Goal: Information Seeking & Learning: Learn about a topic

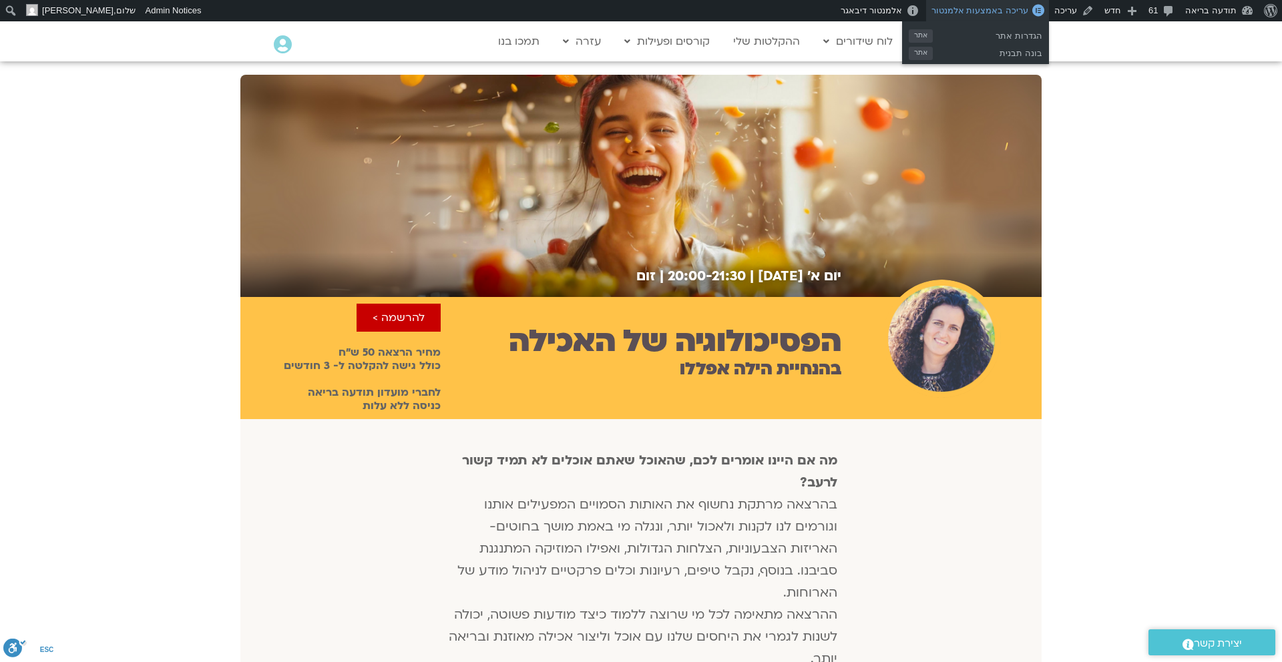
click at [1005, 15] on link "עריכה באמצעות אלמנטור" at bounding box center [987, 10] width 123 height 21
click at [1018, 12] on span "עריכה באמצעות אלמנטור" at bounding box center [979, 10] width 97 height 10
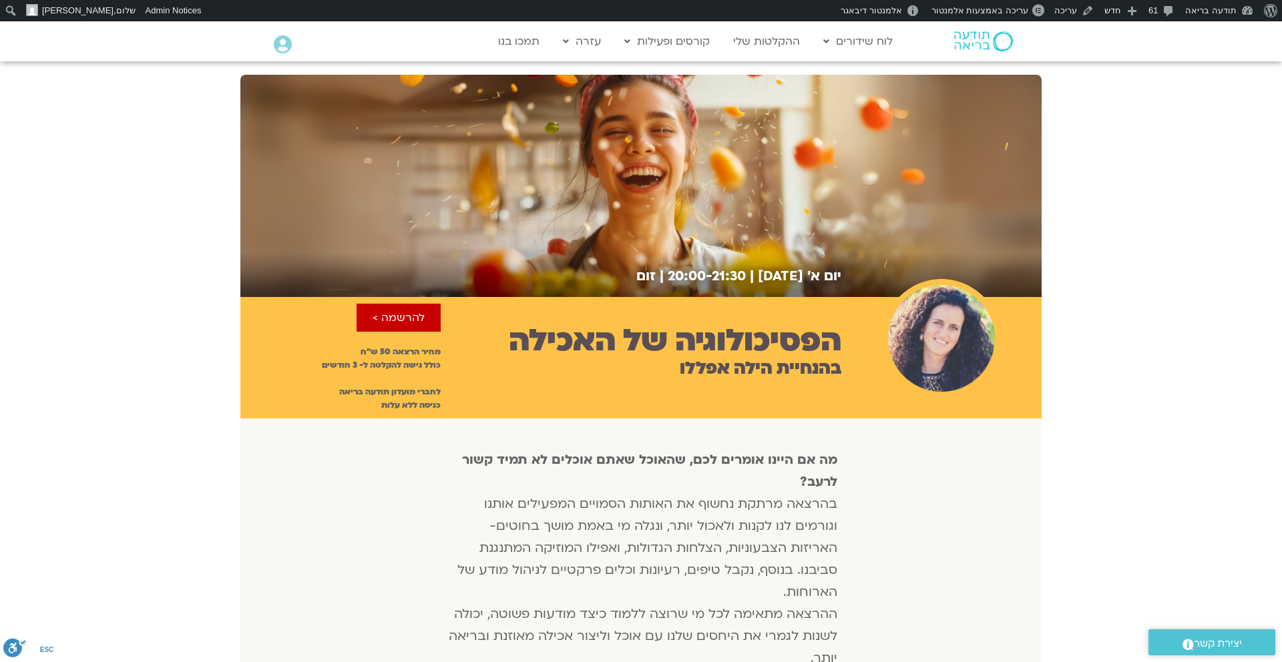
click at [750, 278] on h2 "יום א׳ [DATE] | 20:00-21:30 | זום" at bounding box center [540, 275] width 601 height 15
copy div "יום א׳ [DATE] | 20:00-21:30 | זום"
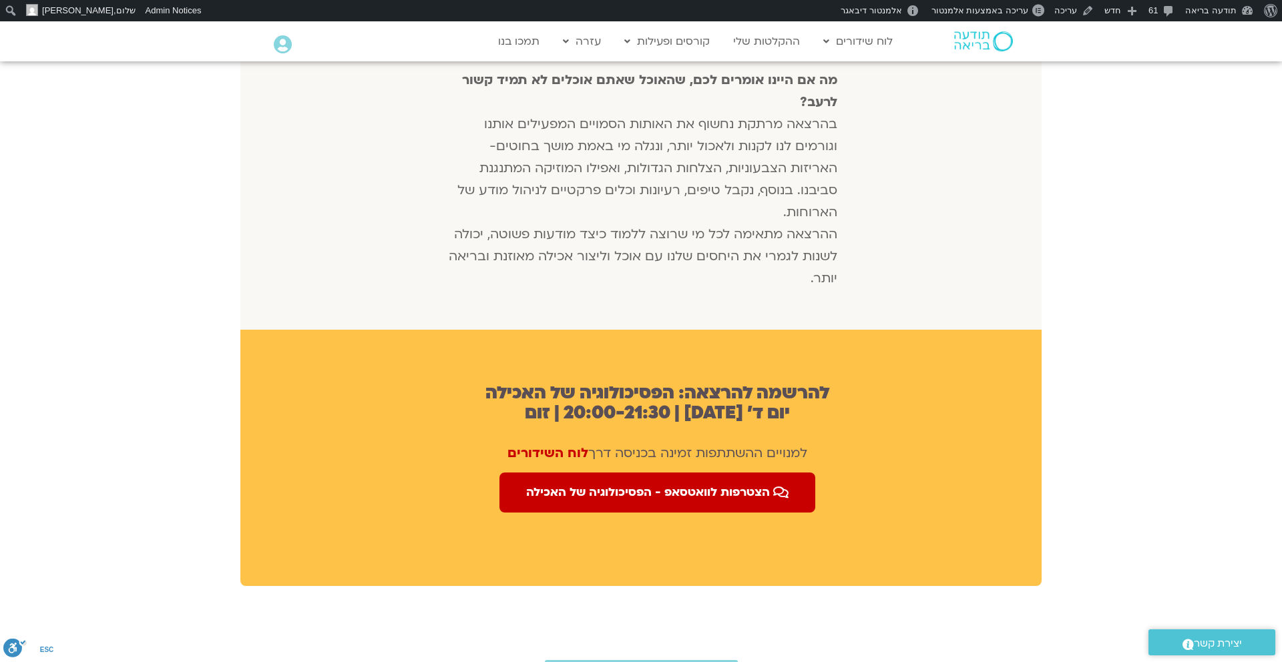
scroll to position [404, 0]
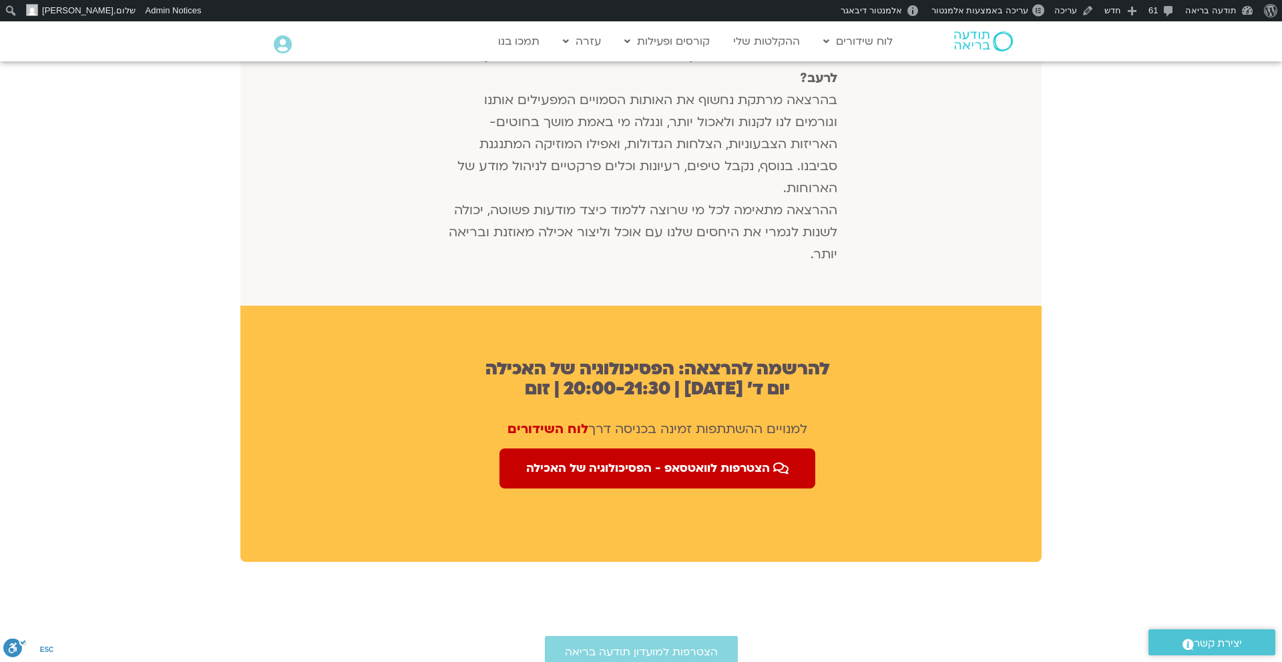
click at [683, 394] on h2 "להרשמה להרצאה: הפסיכולוגיה של האכילה יום ד׳ [DATE] | 20:00-21:30 | זום" at bounding box center [657, 379] width 369 height 40
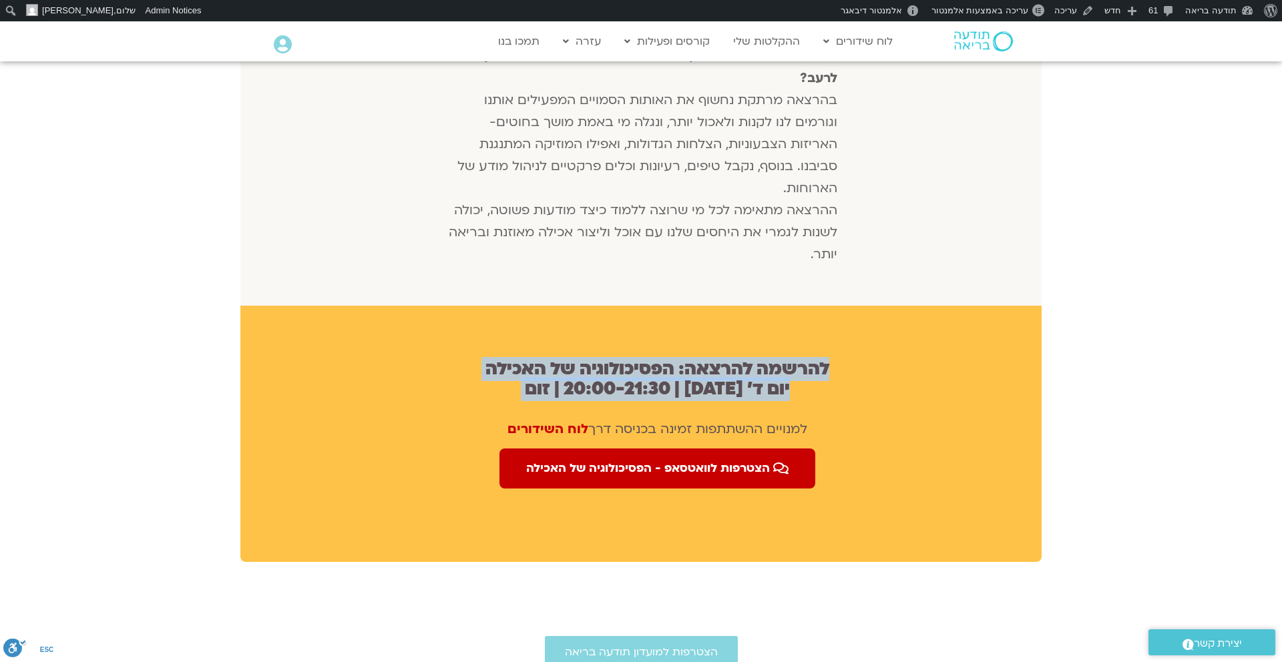
click at [683, 394] on h2 "להרשמה להרצאה: הפסיכולוגיה של האכילה יום ד׳ [DATE] | 20:00-21:30 | זום" at bounding box center [657, 379] width 369 height 40
click at [682, 394] on h2 "להרשמה להרצאה: הפסיכולוגיה של האכילה יום ד׳ [DATE] | 20:00-21:30 | זום" at bounding box center [657, 379] width 369 height 40
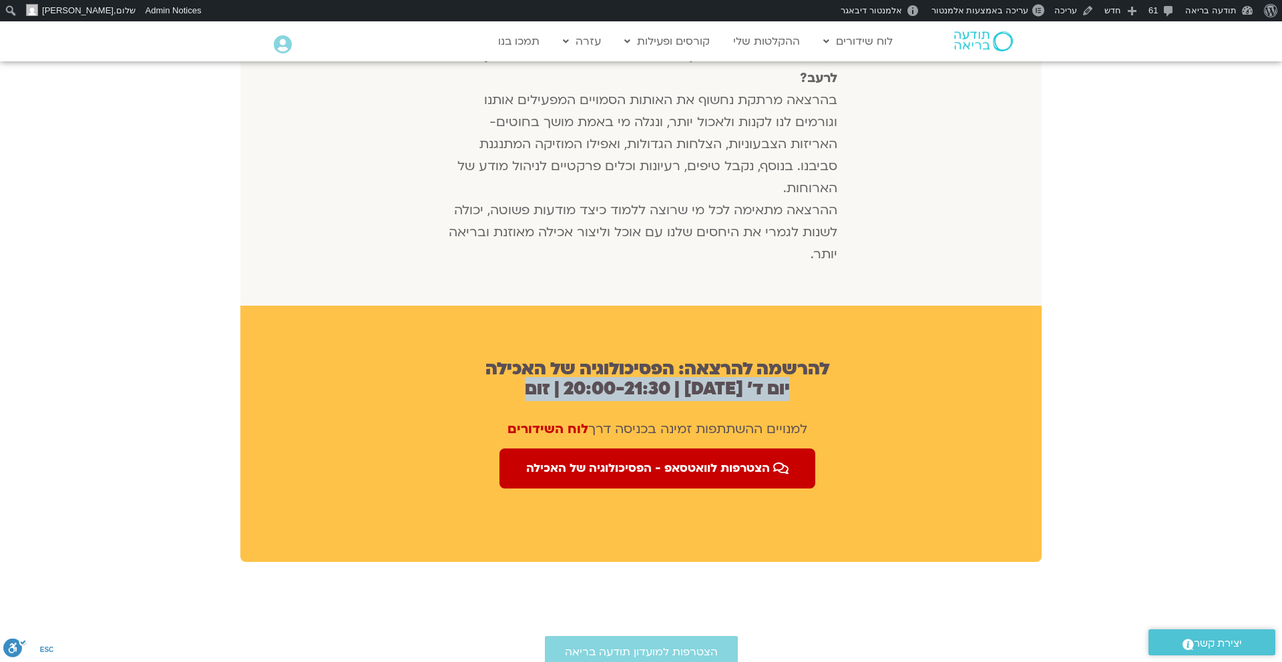
drag, startPoint x: 526, startPoint y: 388, endPoint x: 791, endPoint y: 393, distance: 265.1
click at [791, 393] on h2 "להרשמה להרצאה: הפסיכולוגיה של האכילה יום ד׳ [DATE] | 20:00-21:30 | זום" at bounding box center [657, 379] width 369 height 40
copy h2 "יום ד׳ [DATE] | 20:00-21:30 | זום"
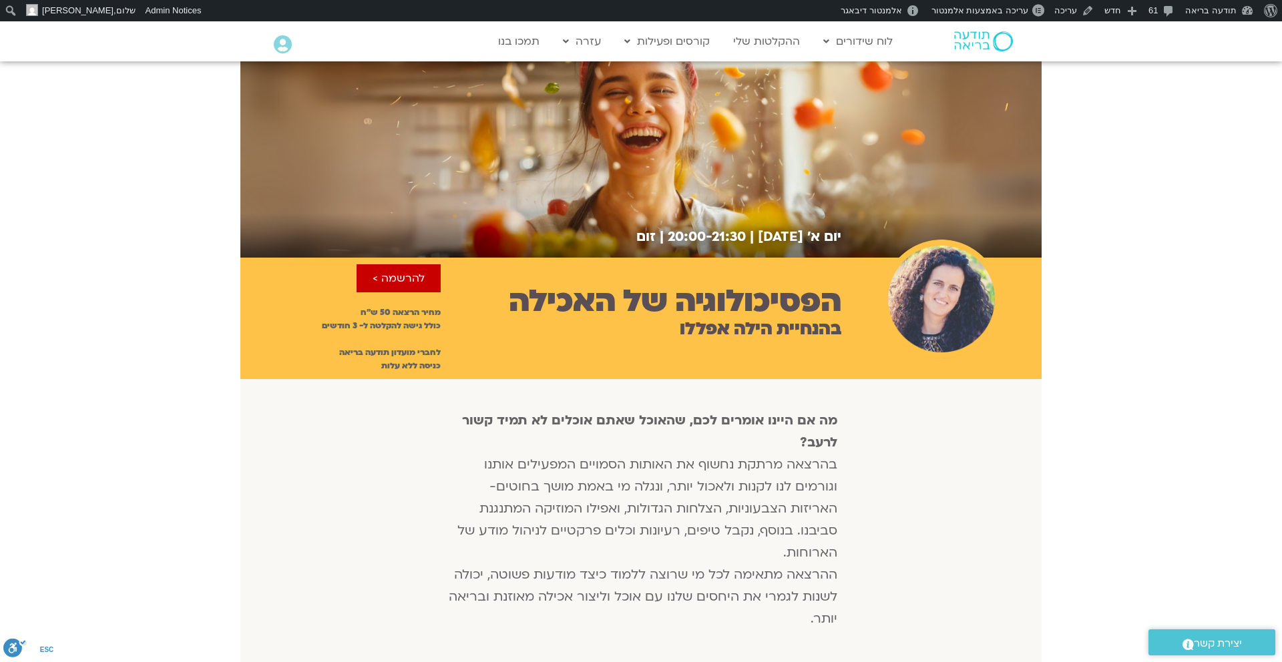
scroll to position [0, 0]
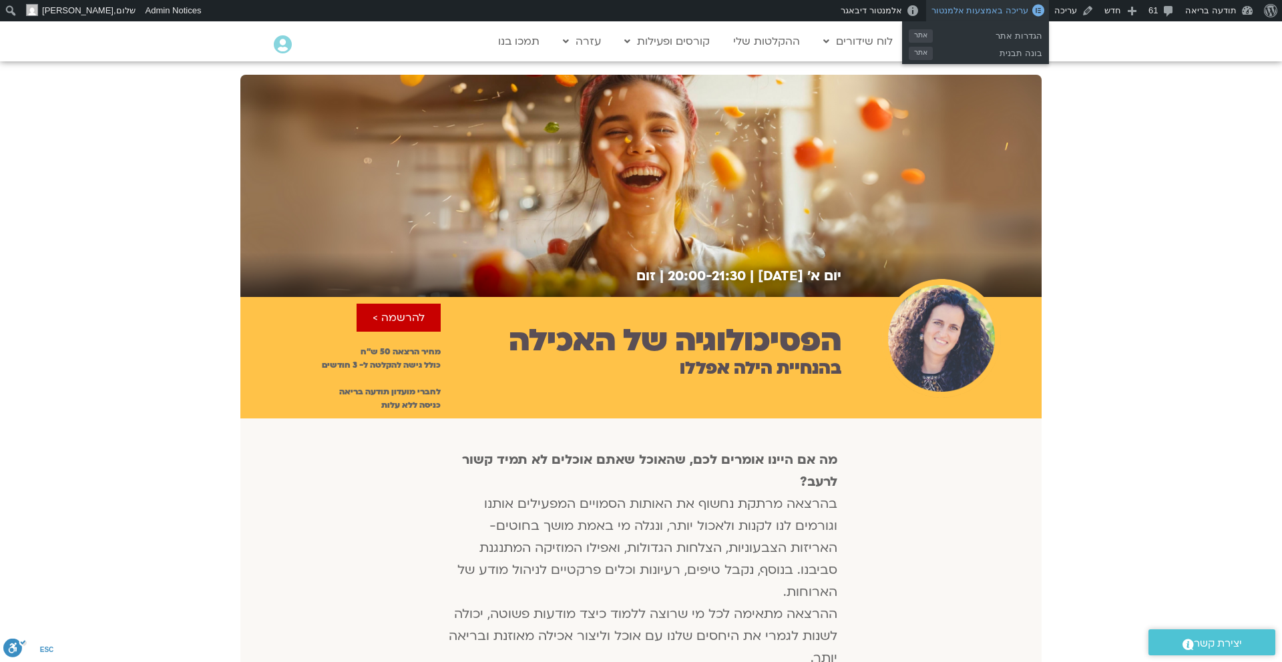
click at [1006, 9] on span "עריכה באמצעות אלמנטור" at bounding box center [979, 10] width 97 height 10
